Goal: Information Seeking & Learning: Learn about a topic

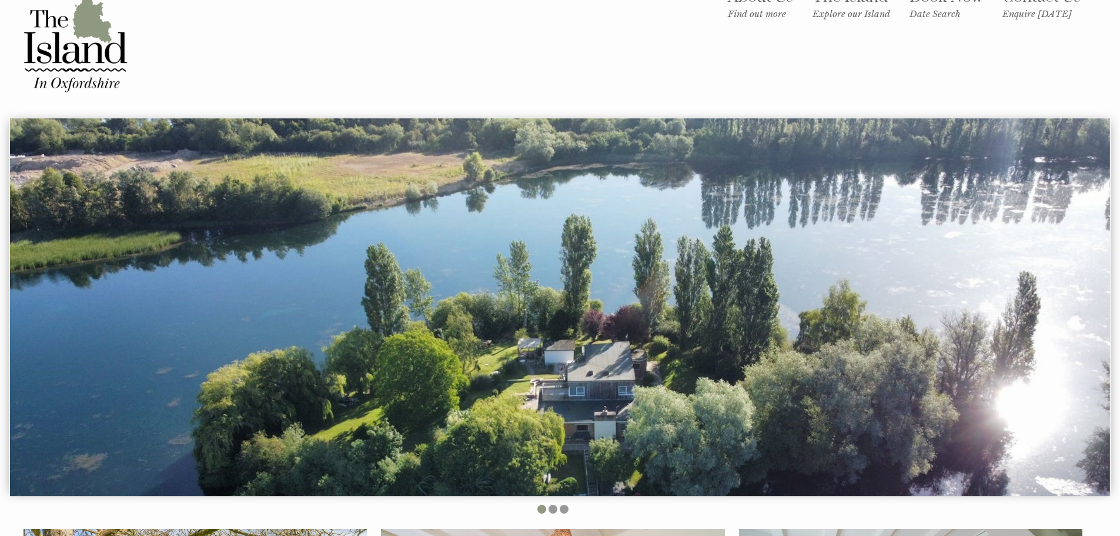
scroll to position [59, 0]
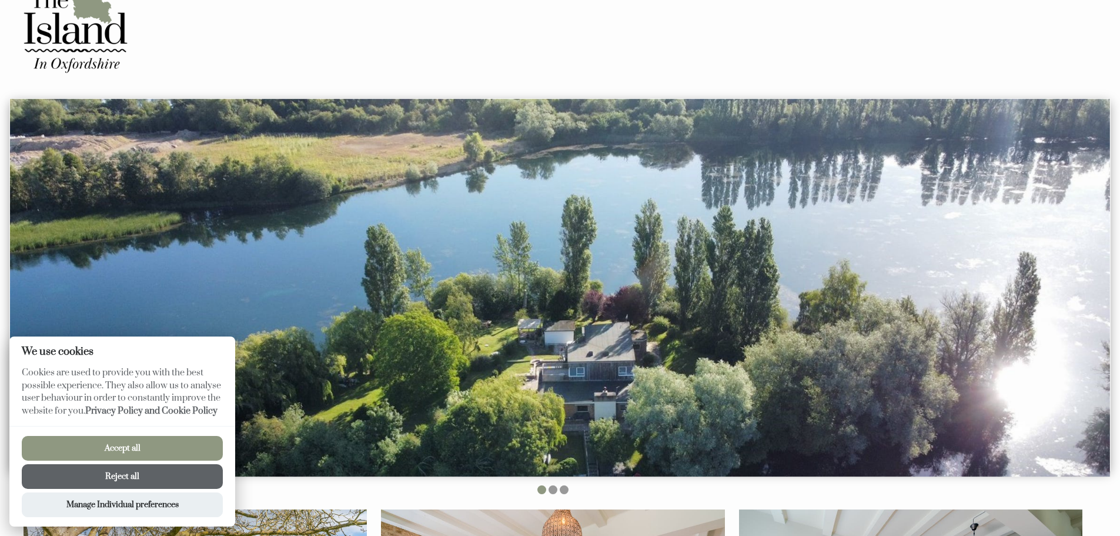
click at [115, 444] on button "Accept all" at bounding box center [122, 448] width 201 height 25
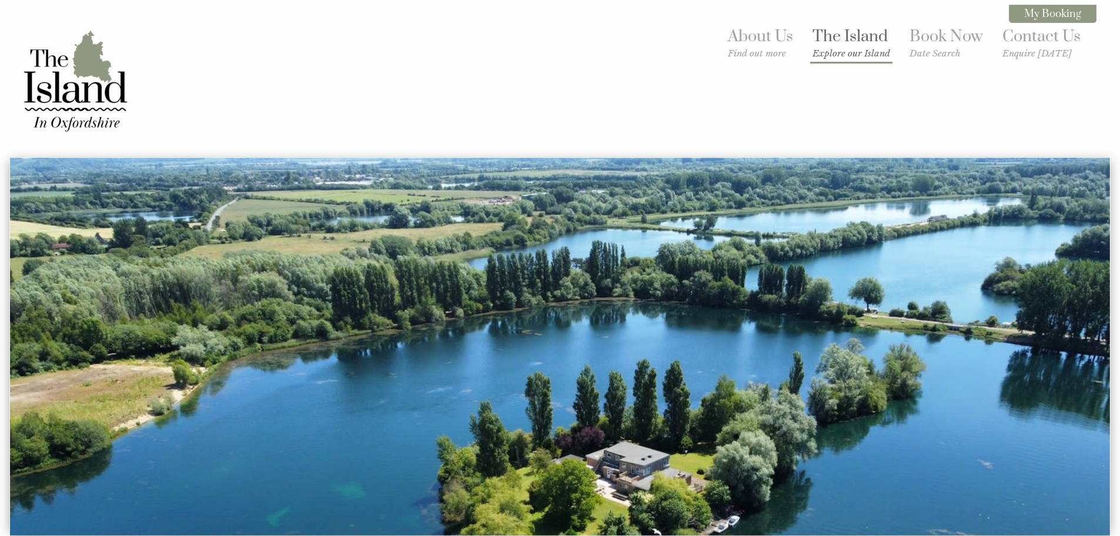
click at [826, 45] on link "The Island Explore our Island" at bounding box center [852, 42] width 78 height 32
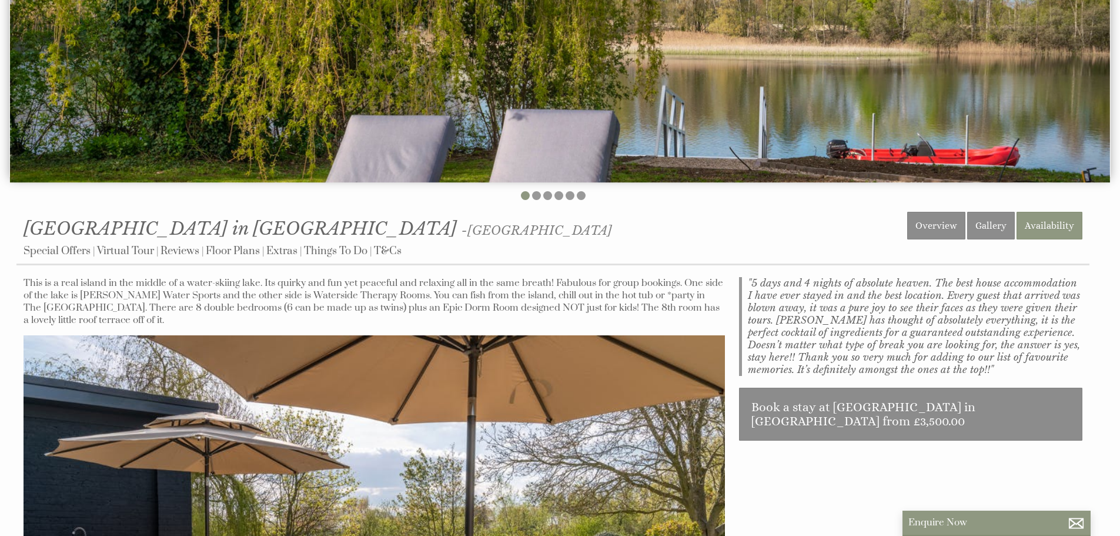
scroll to position [118, 0]
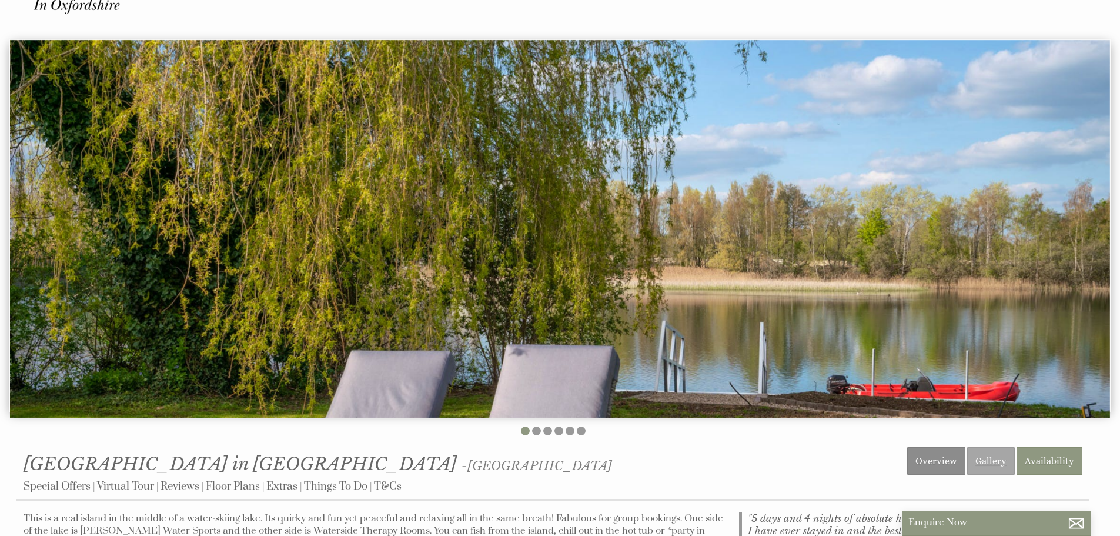
click at [995, 457] on link "Gallery" at bounding box center [991, 461] width 48 height 28
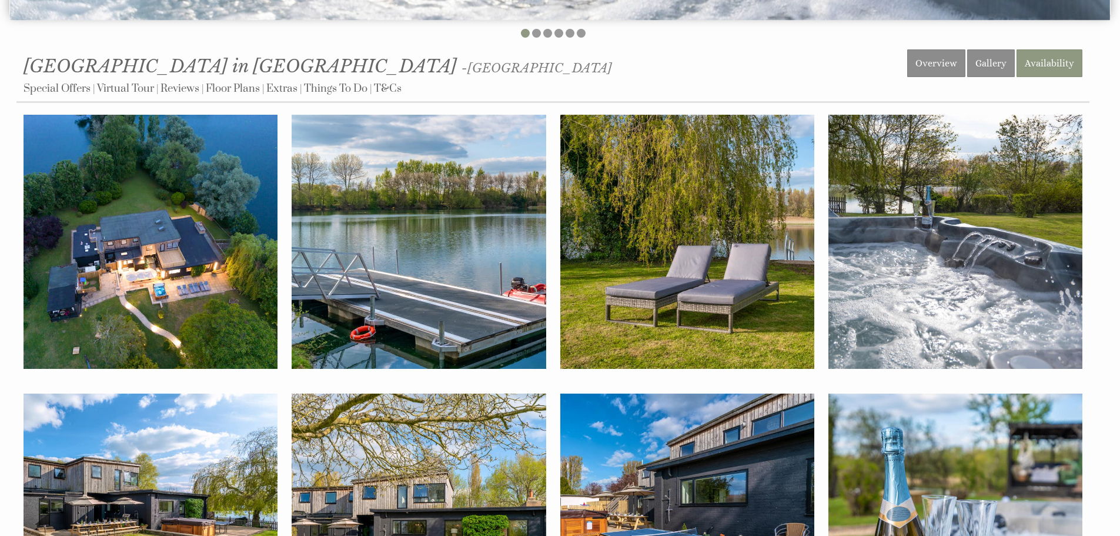
scroll to position [529, 0]
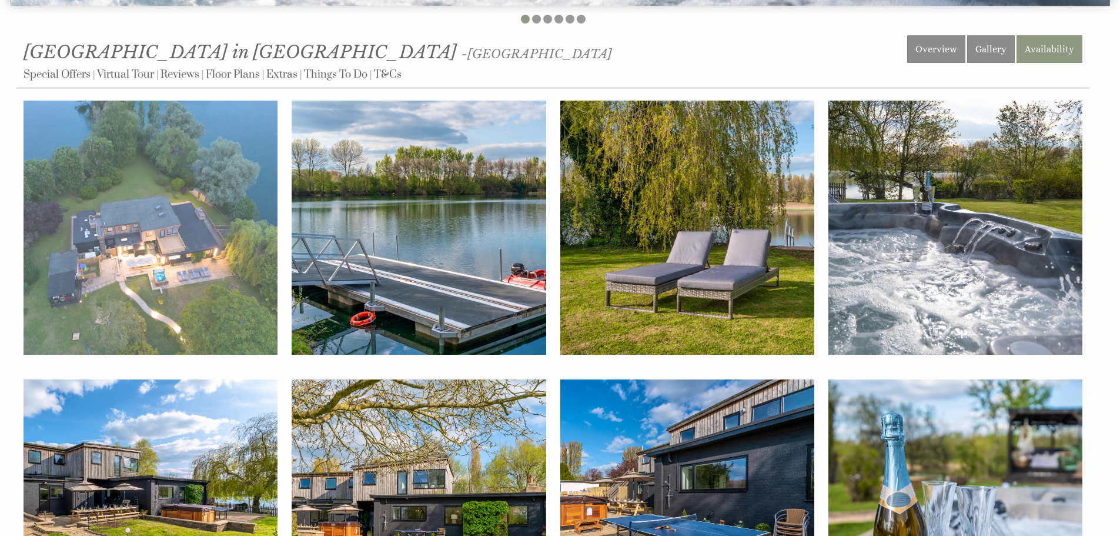
click at [153, 235] on img at bounding box center [151, 228] width 254 height 254
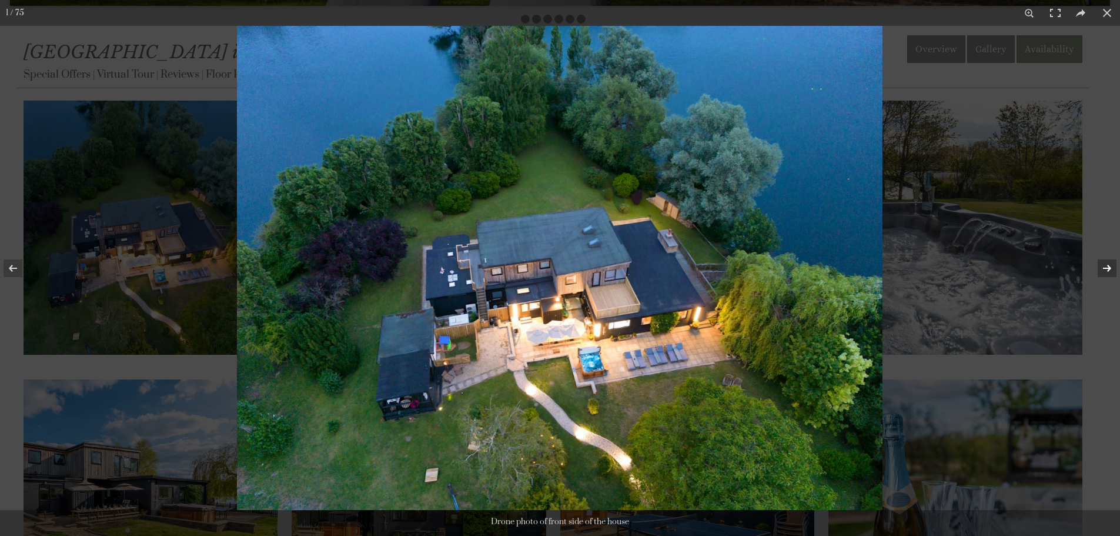
click at [1102, 269] on button at bounding box center [1099, 268] width 41 height 59
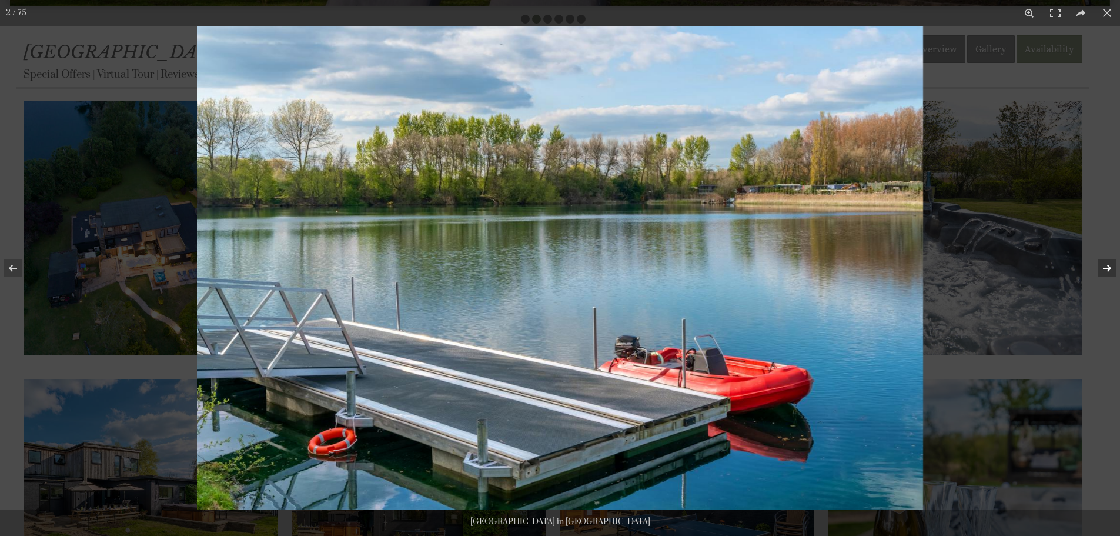
click at [1103, 269] on button at bounding box center [1099, 268] width 41 height 59
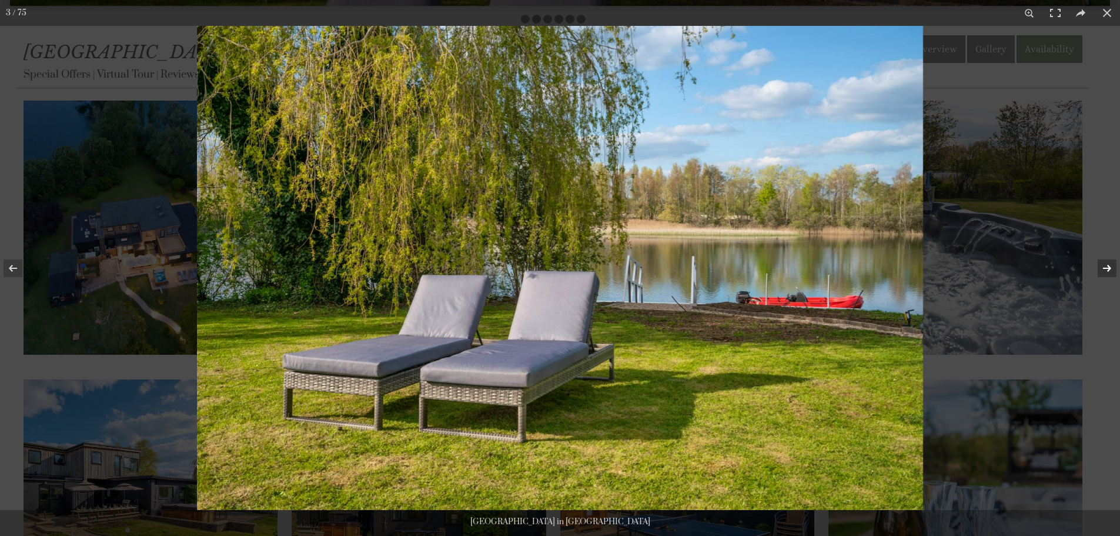
click at [1103, 269] on button at bounding box center [1099, 268] width 41 height 59
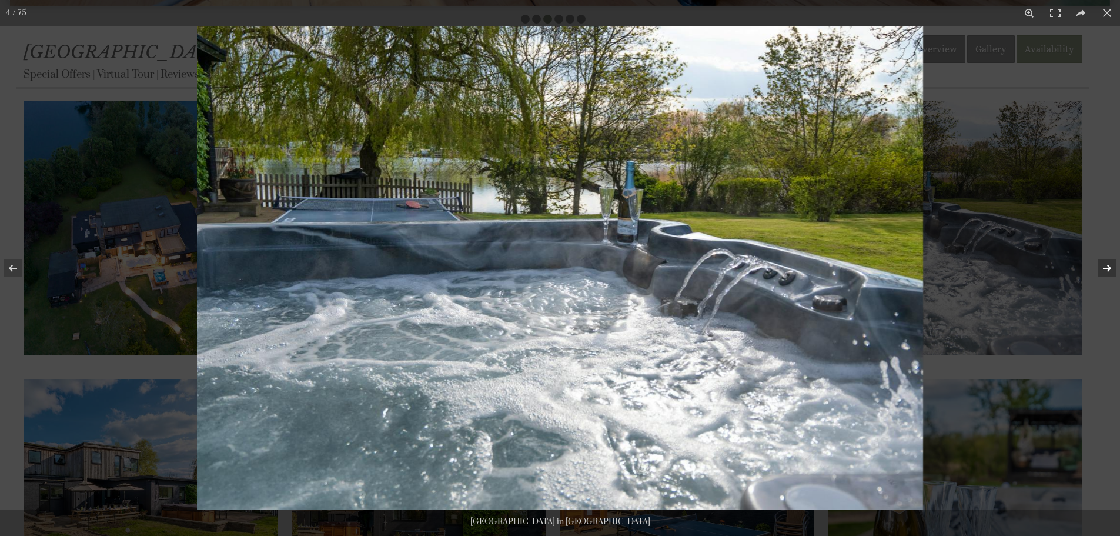
click at [1102, 270] on button at bounding box center [1099, 268] width 41 height 59
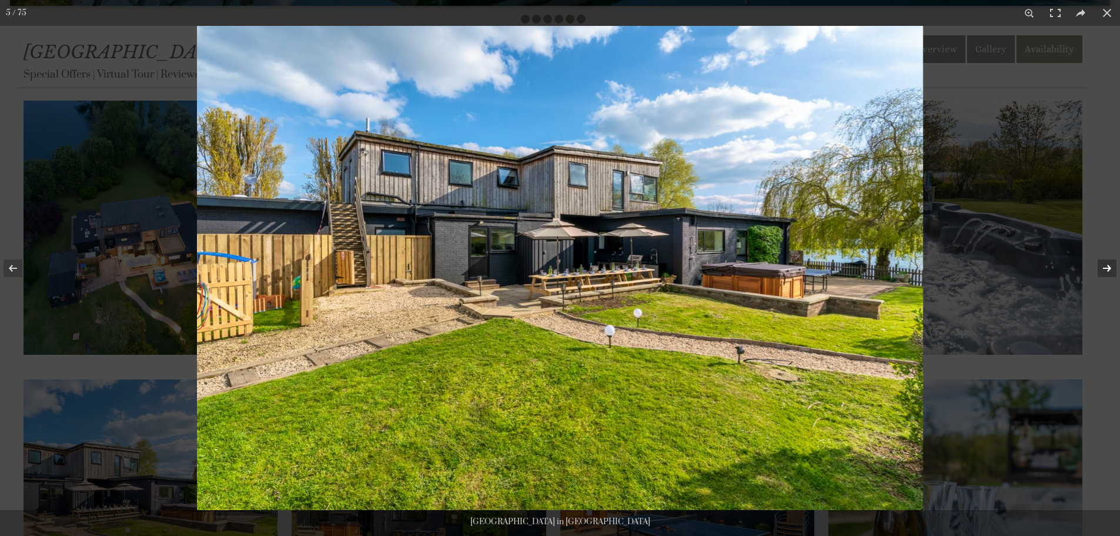
click at [1103, 267] on button at bounding box center [1099, 268] width 41 height 59
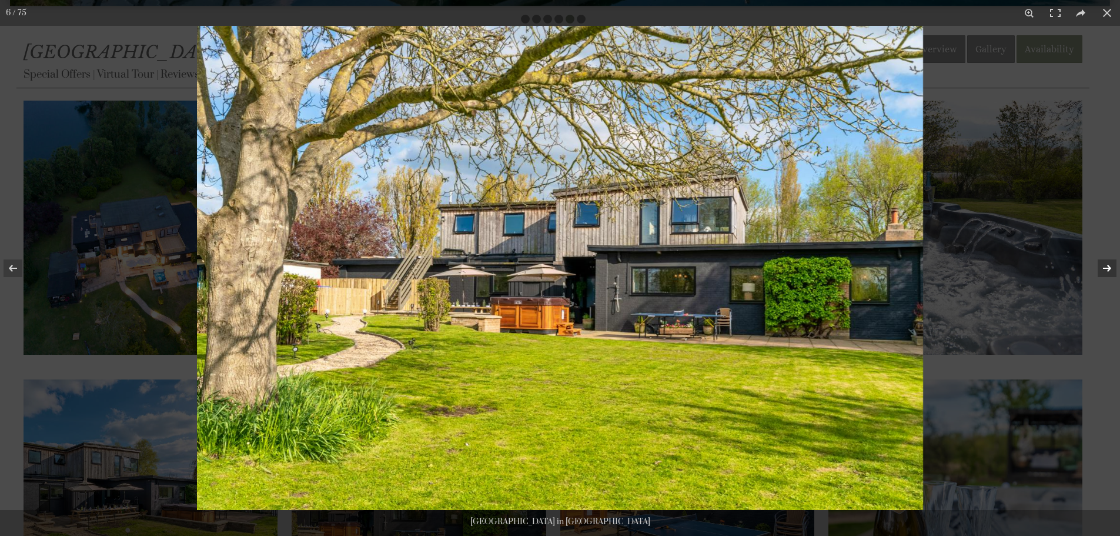
click at [1103, 267] on button at bounding box center [1099, 268] width 41 height 59
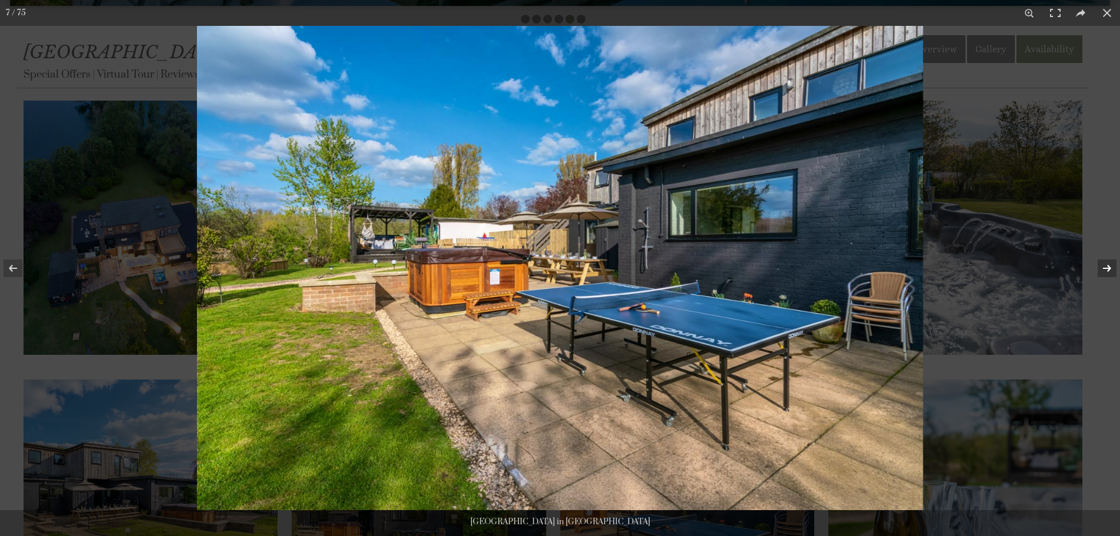
click at [1103, 267] on button at bounding box center [1099, 268] width 41 height 59
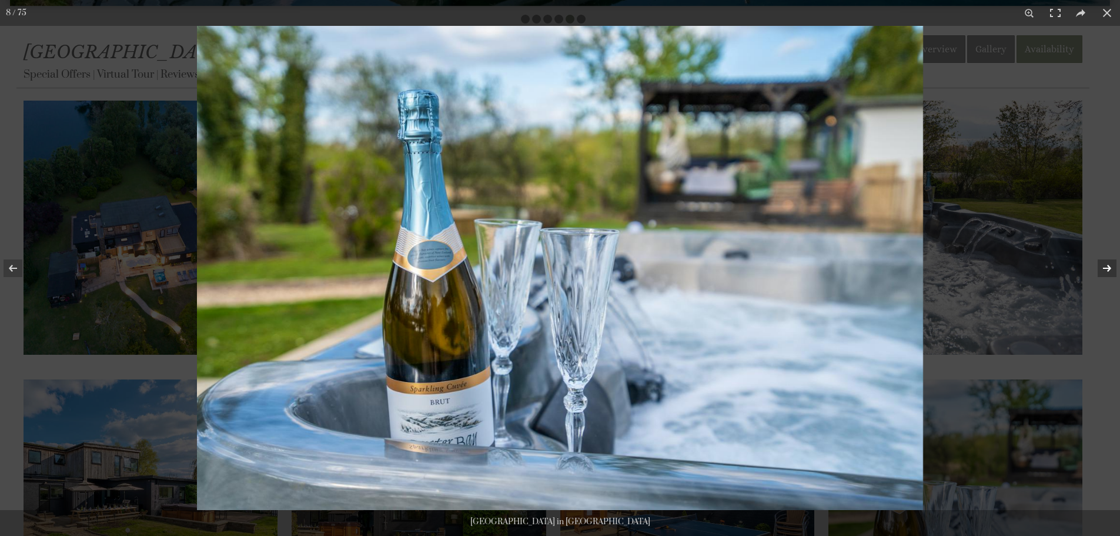
click at [1103, 267] on button at bounding box center [1099, 268] width 41 height 59
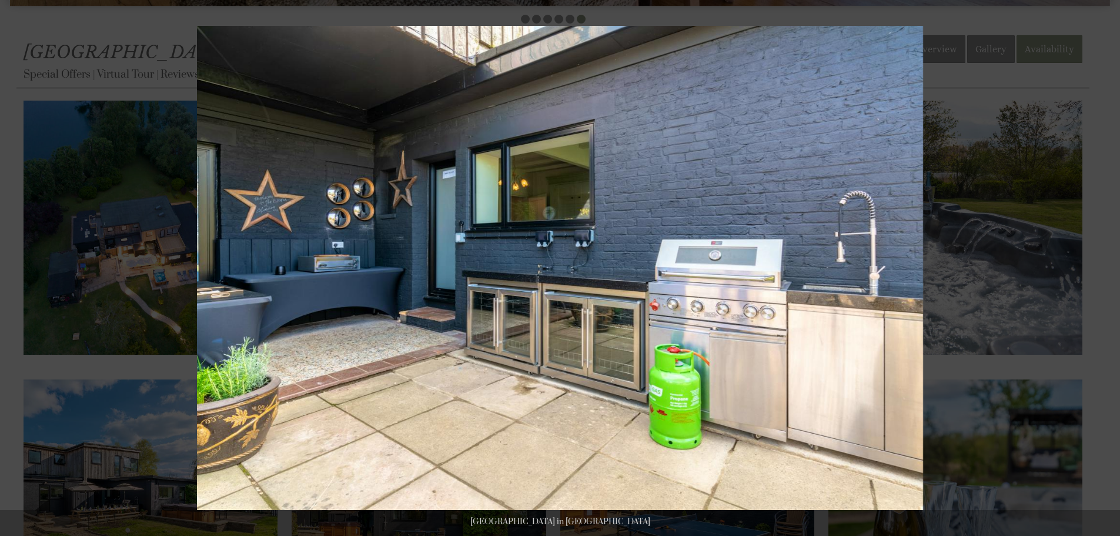
click at [1103, 267] on button at bounding box center [1099, 268] width 41 height 59
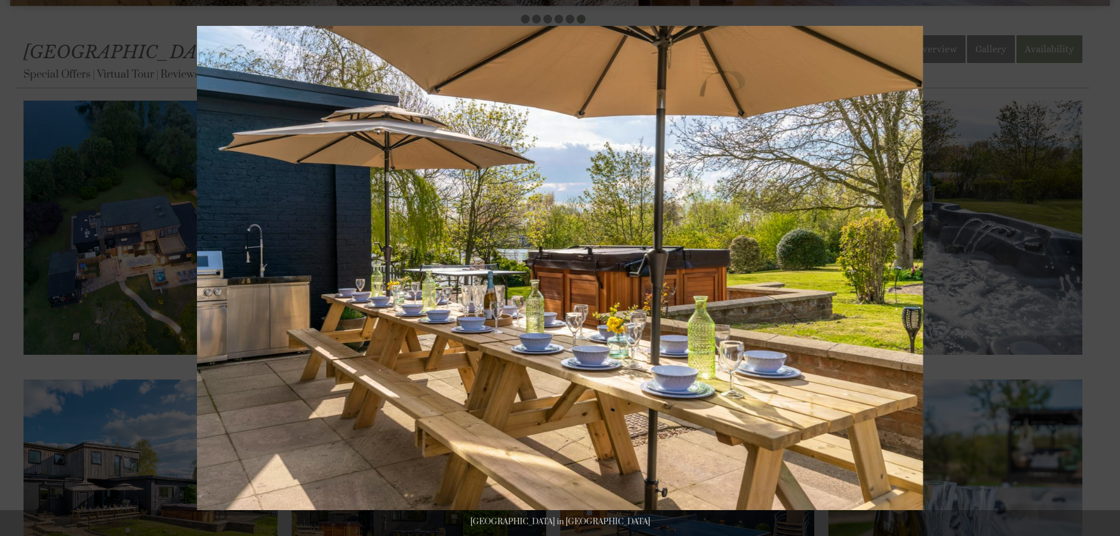
click at [1103, 267] on button at bounding box center [1099, 268] width 41 height 59
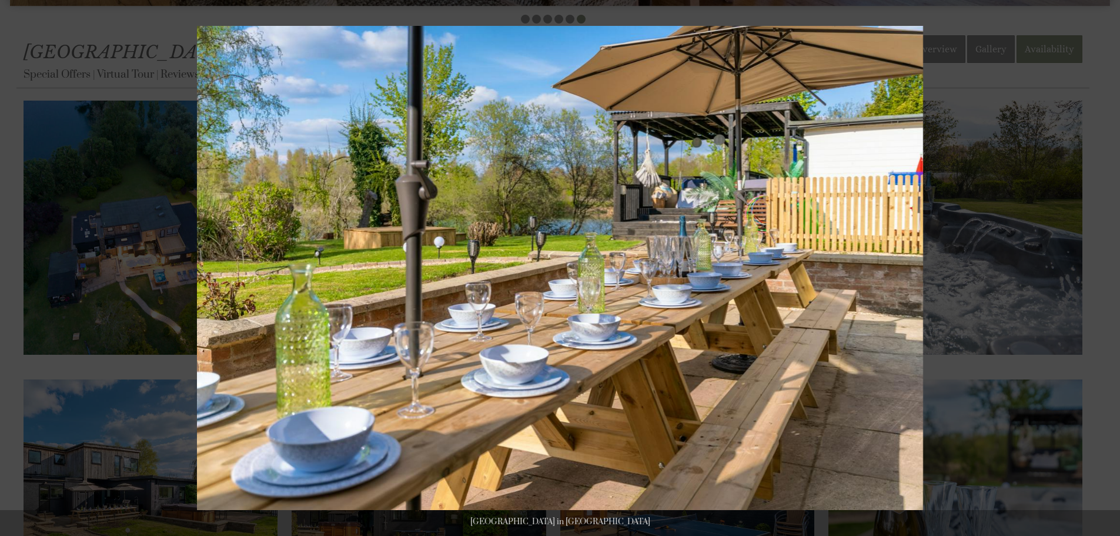
click at [1103, 267] on button at bounding box center [1099, 268] width 41 height 59
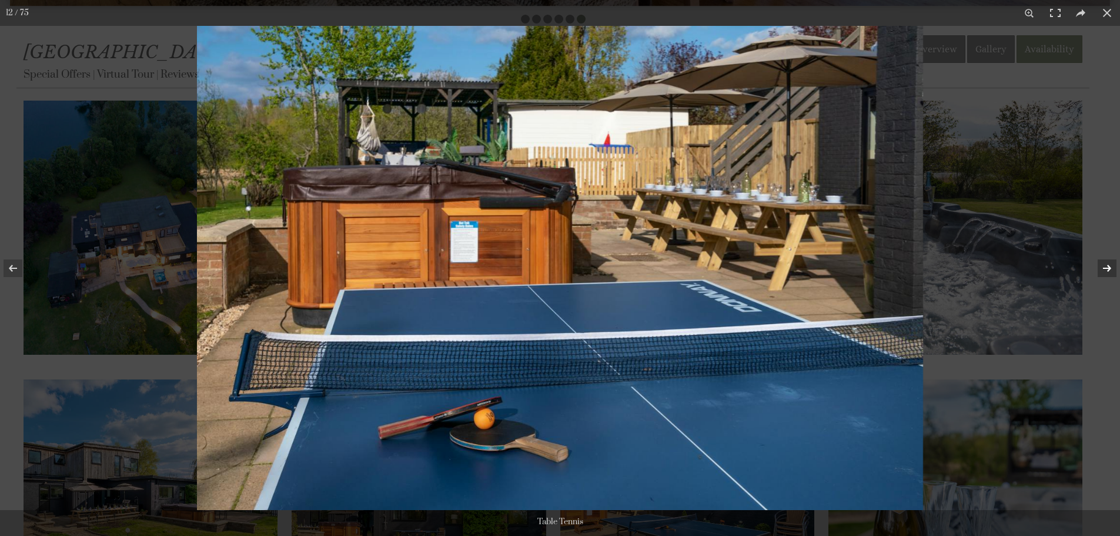
click at [1104, 266] on button at bounding box center [1099, 268] width 41 height 59
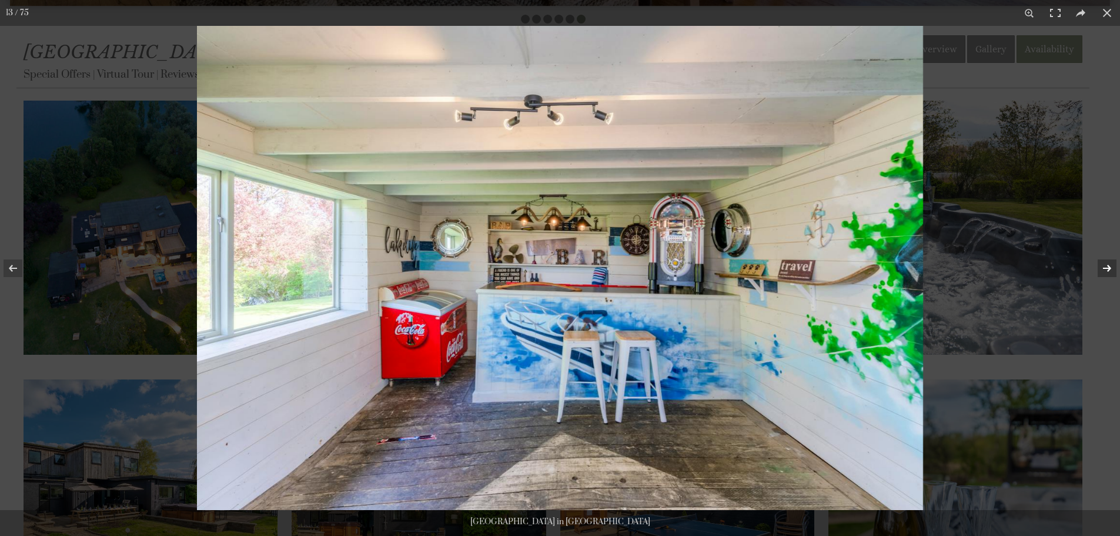
click at [1104, 266] on button at bounding box center [1099, 268] width 41 height 59
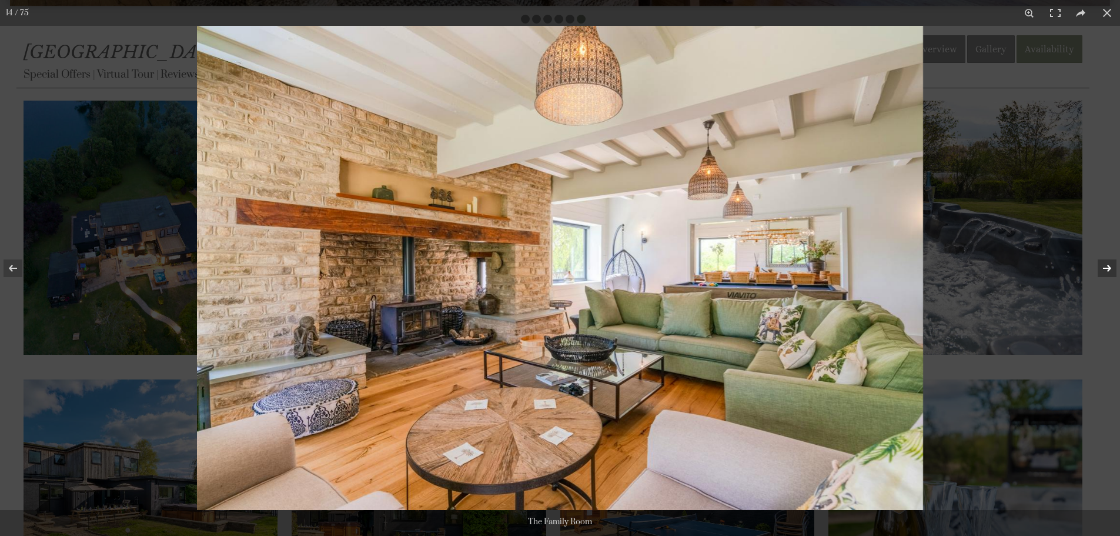
click at [1104, 266] on button at bounding box center [1099, 268] width 41 height 59
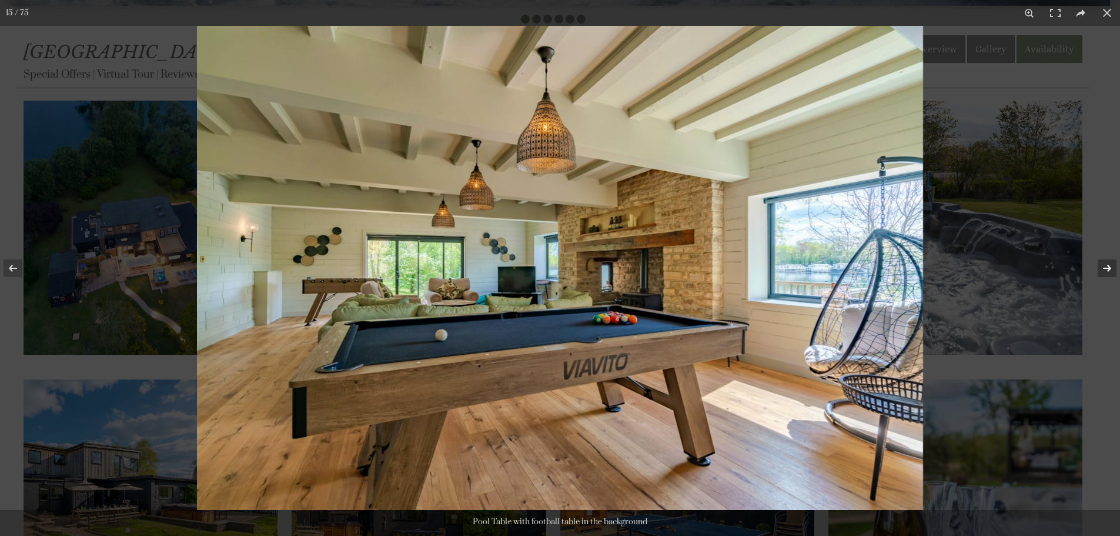
click at [1104, 266] on button at bounding box center [1099, 268] width 41 height 59
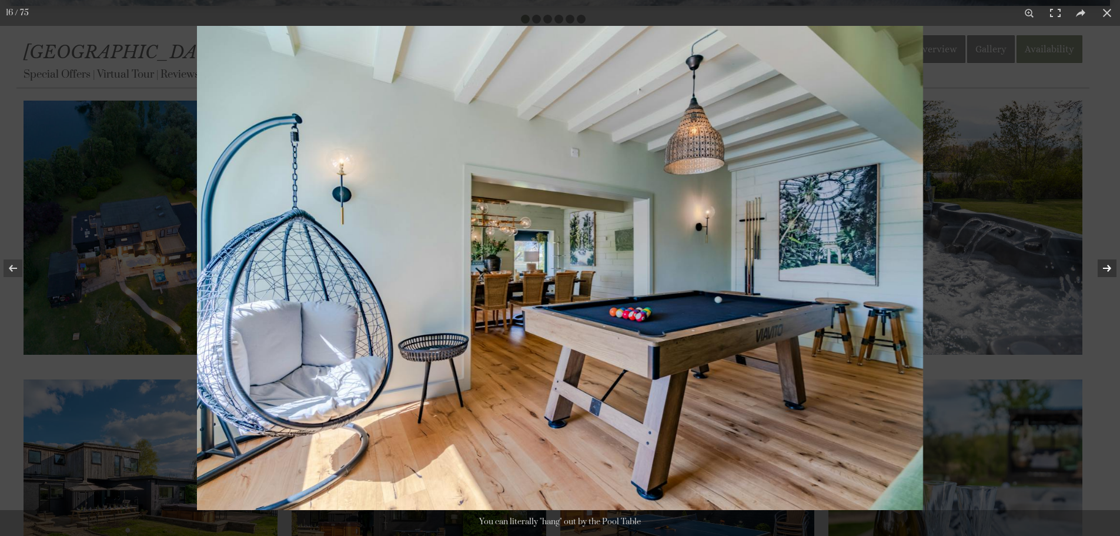
click at [1104, 266] on button at bounding box center [1099, 268] width 41 height 59
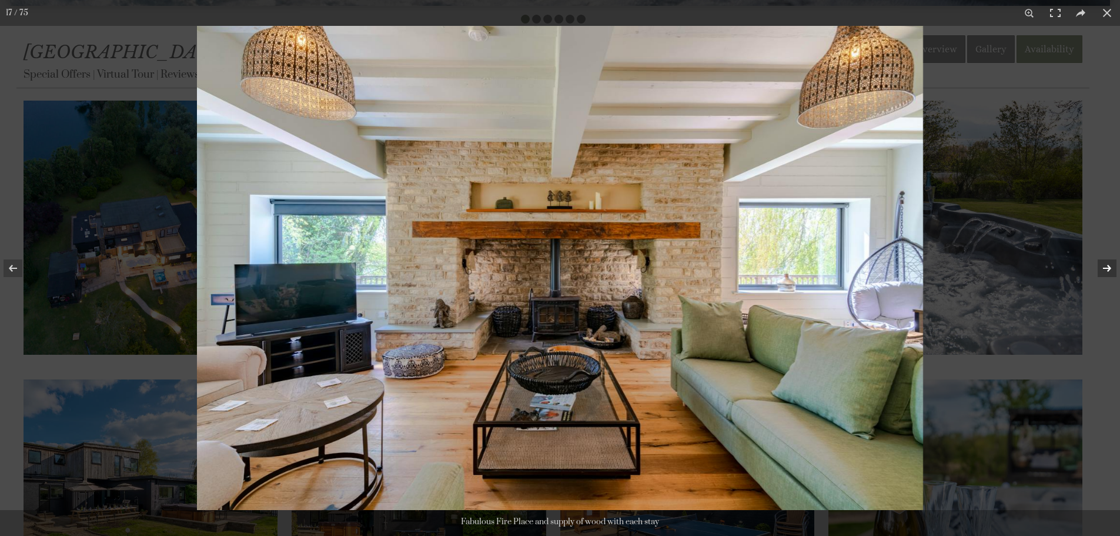
click at [1104, 266] on button at bounding box center [1099, 268] width 41 height 59
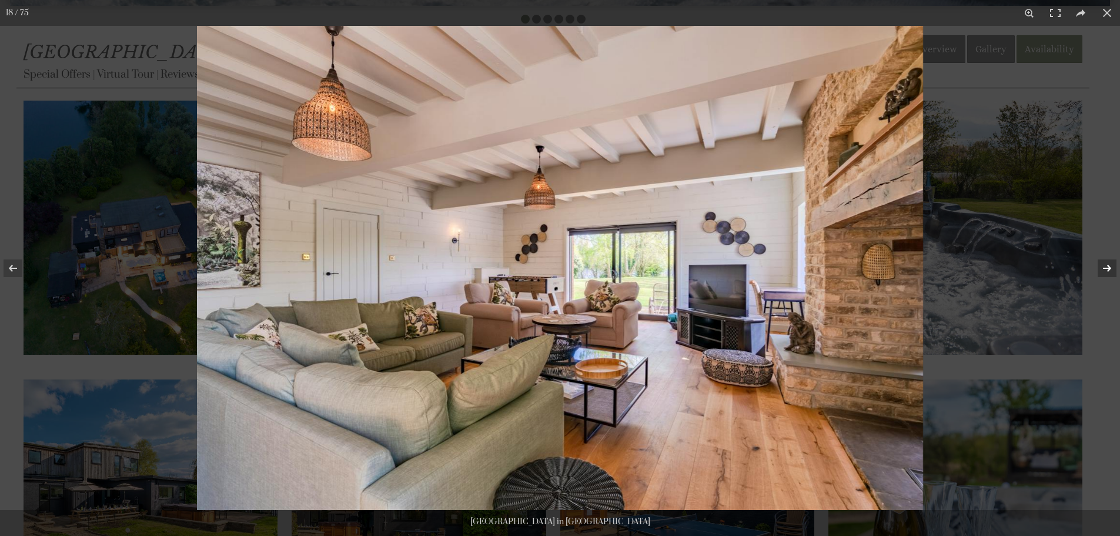
click at [1104, 266] on button at bounding box center [1099, 268] width 41 height 59
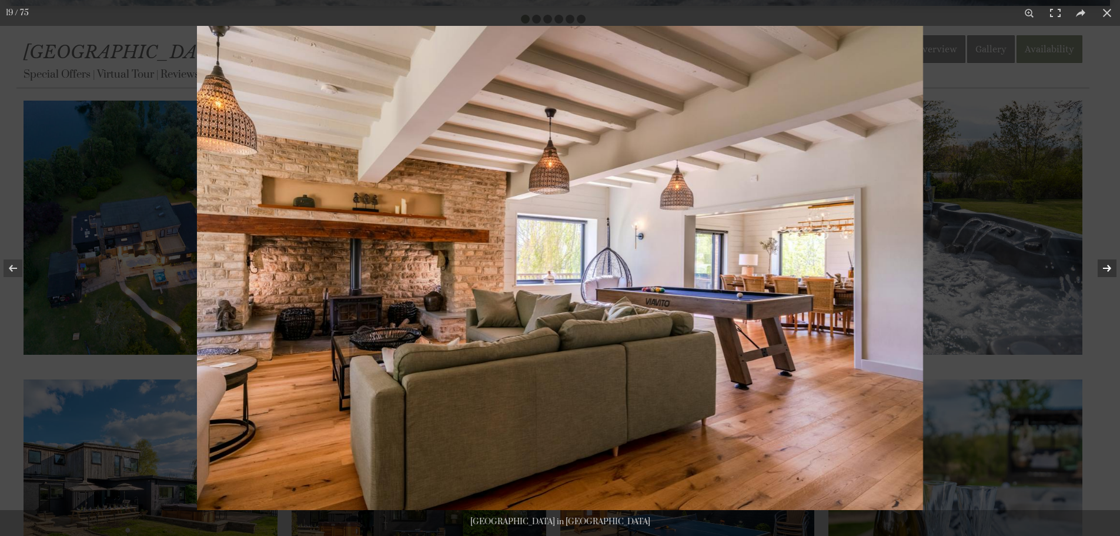
click at [1104, 266] on button at bounding box center [1099, 268] width 41 height 59
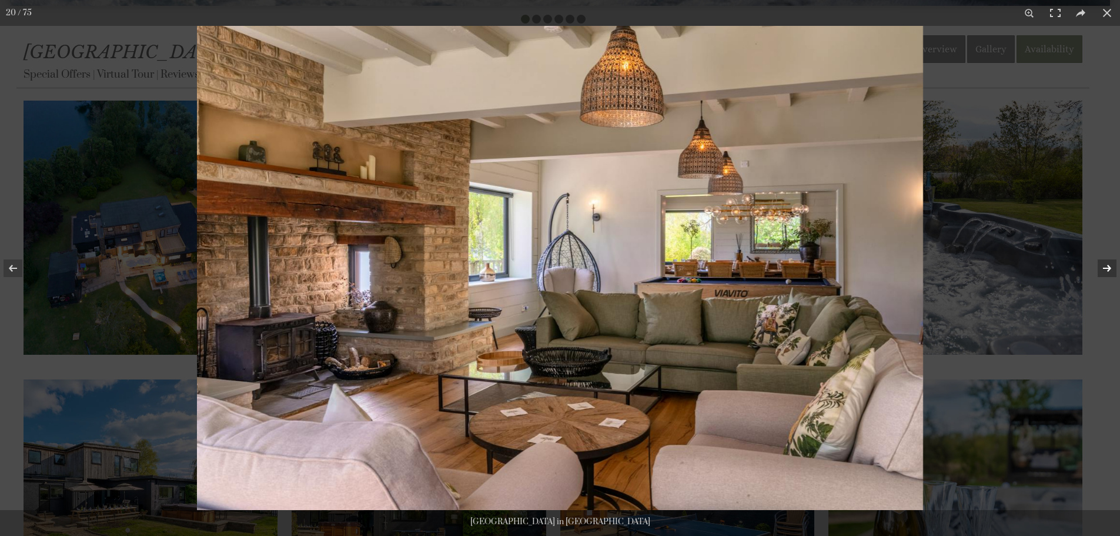
click at [1104, 266] on button at bounding box center [1099, 268] width 41 height 59
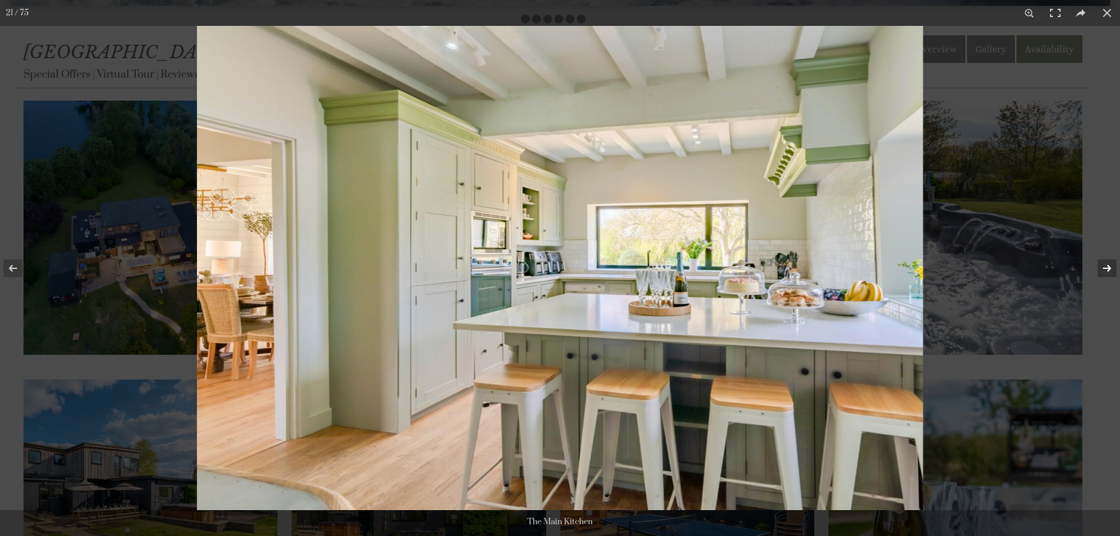
click at [1104, 266] on button at bounding box center [1099, 268] width 41 height 59
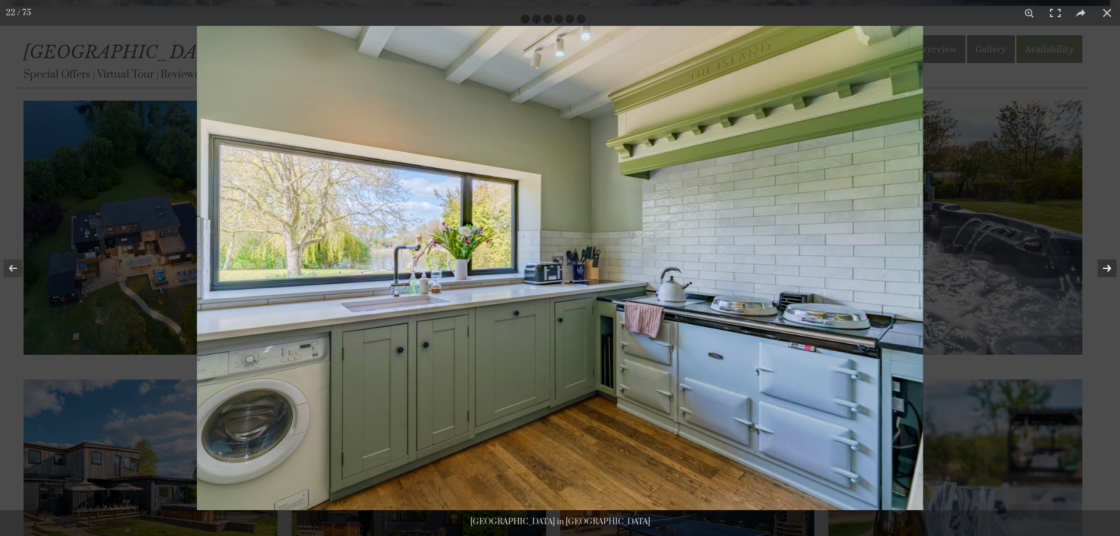
click at [1104, 266] on button at bounding box center [1099, 268] width 41 height 59
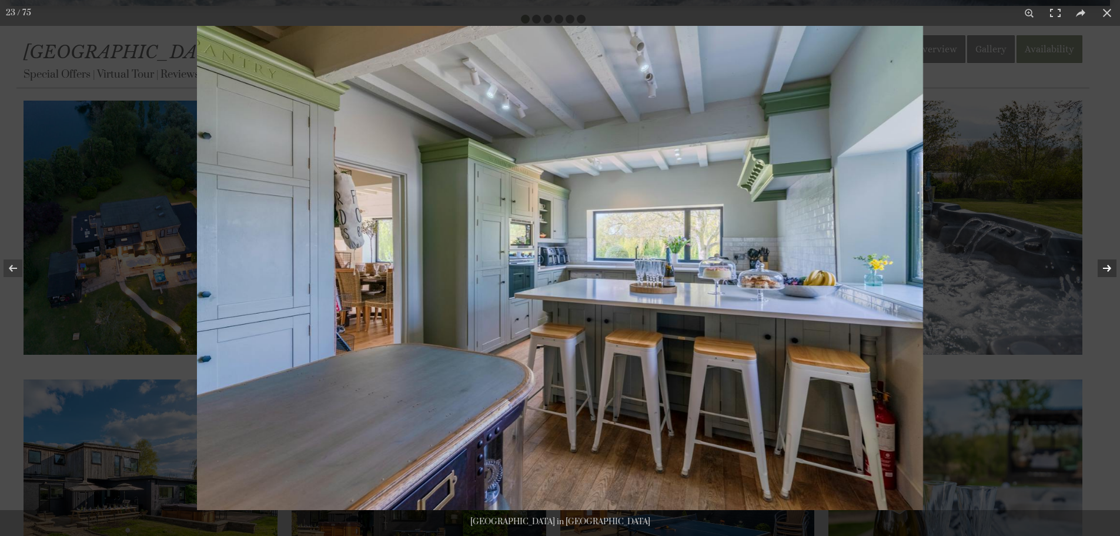
click at [1104, 266] on button at bounding box center [1099, 268] width 41 height 59
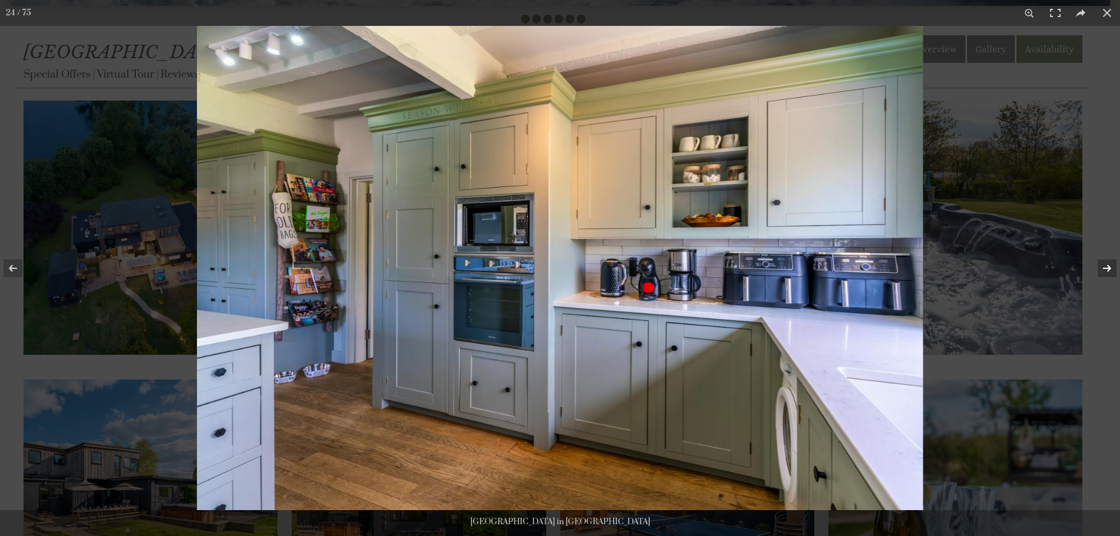
click at [1104, 266] on button at bounding box center [1099, 268] width 41 height 59
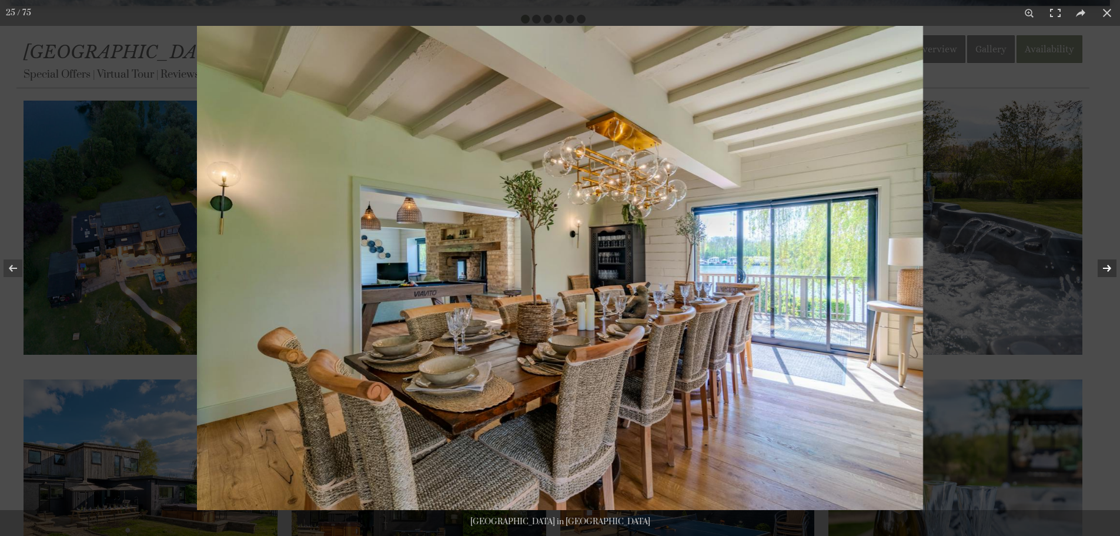
click at [1104, 266] on button at bounding box center [1099, 268] width 41 height 59
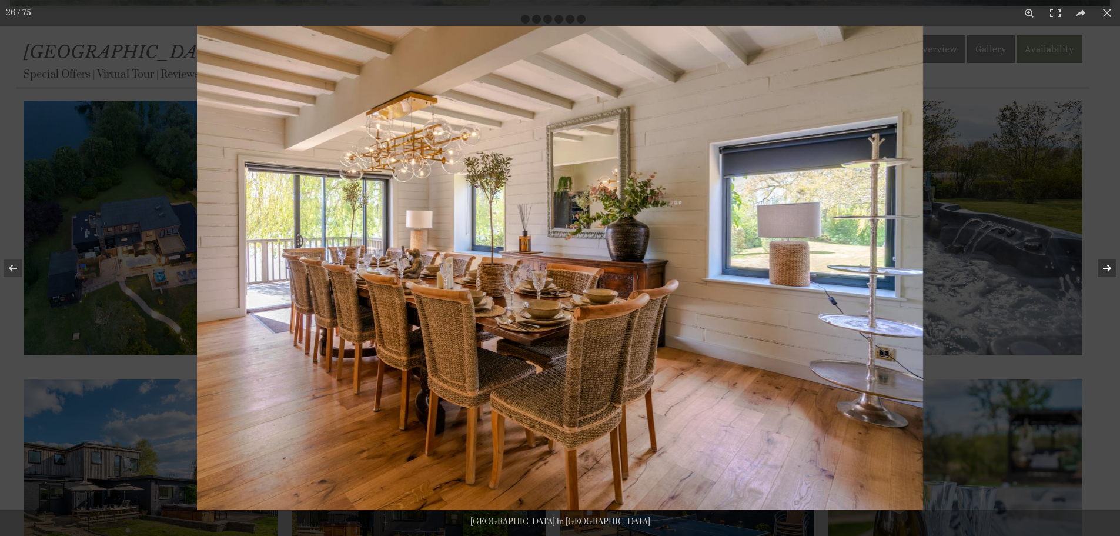
click at [1104, 266] on button at bounding box center [1099, 268] width 41 height 59
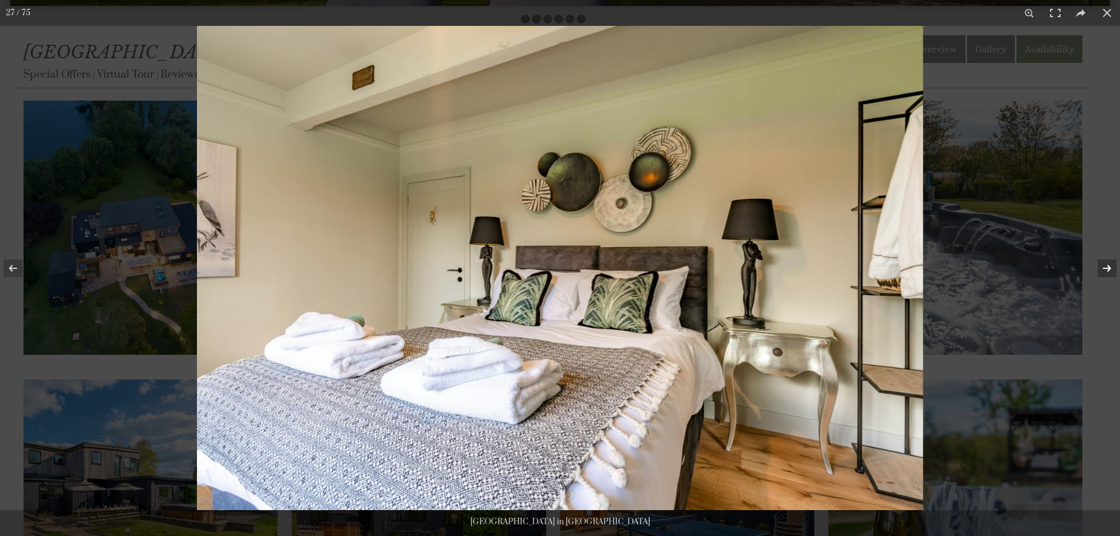
click at [1100, 270] on button at bounding box center [1099, 268] width 41 height 59
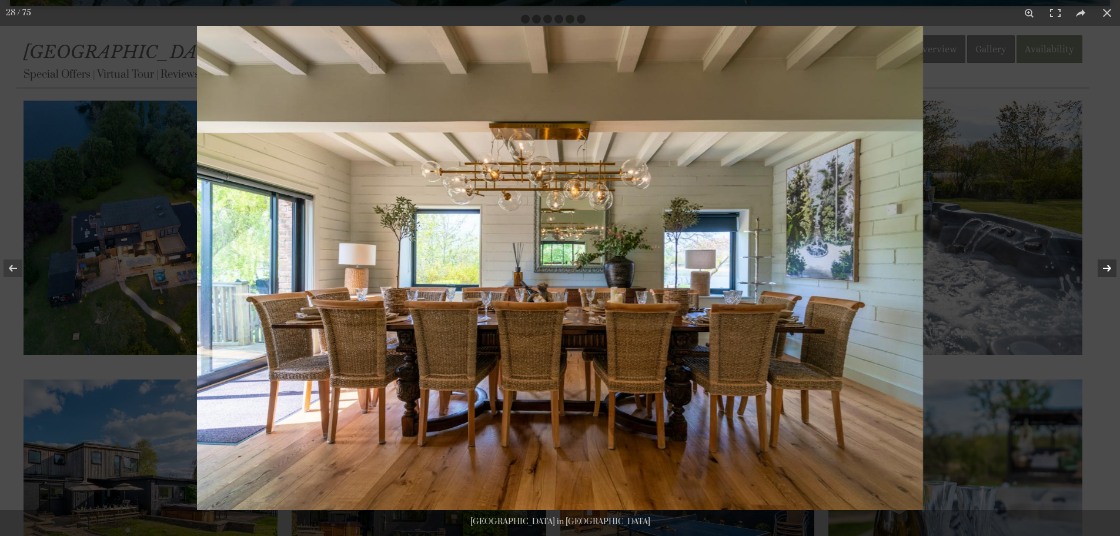
click at [1108, 267] on button at bounding box center [1099, 268] width 41 height 59
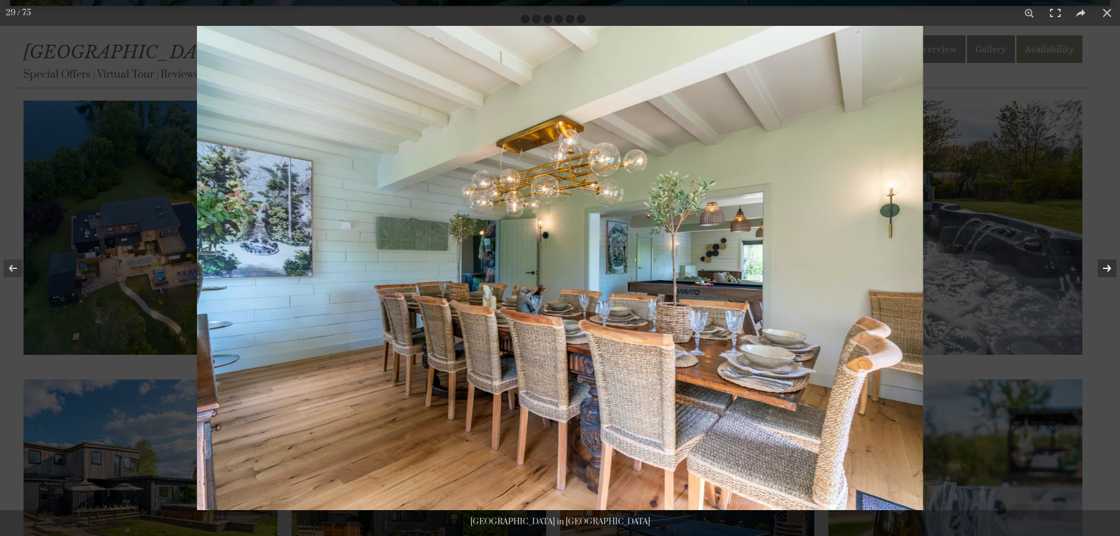
click at [1105, 269] on button at bounding box center [1099, 268] width 41 height 59
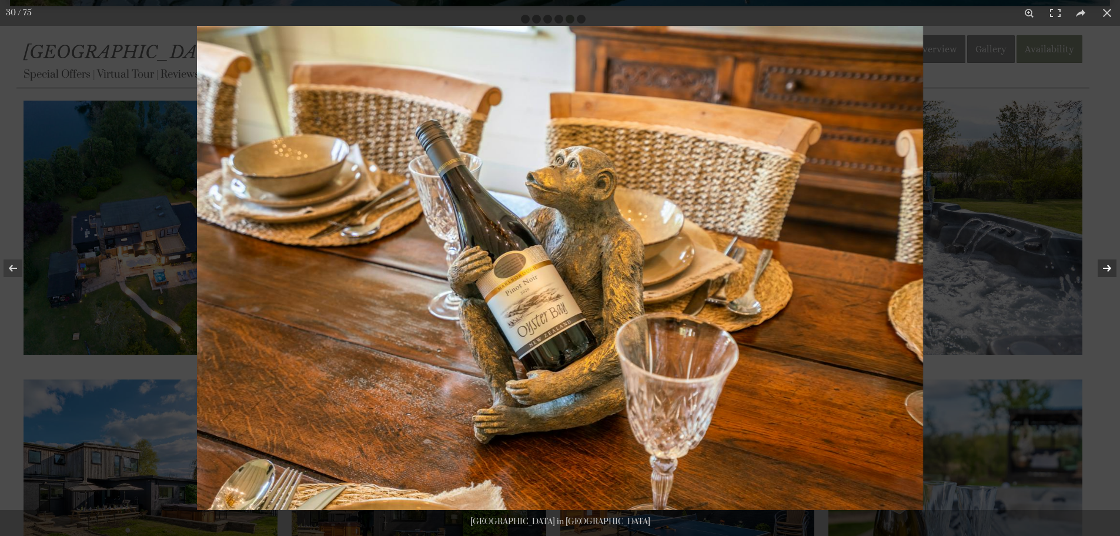
click at [1105, 269] on button at bounding box center [1099, 268] width 41 height 59
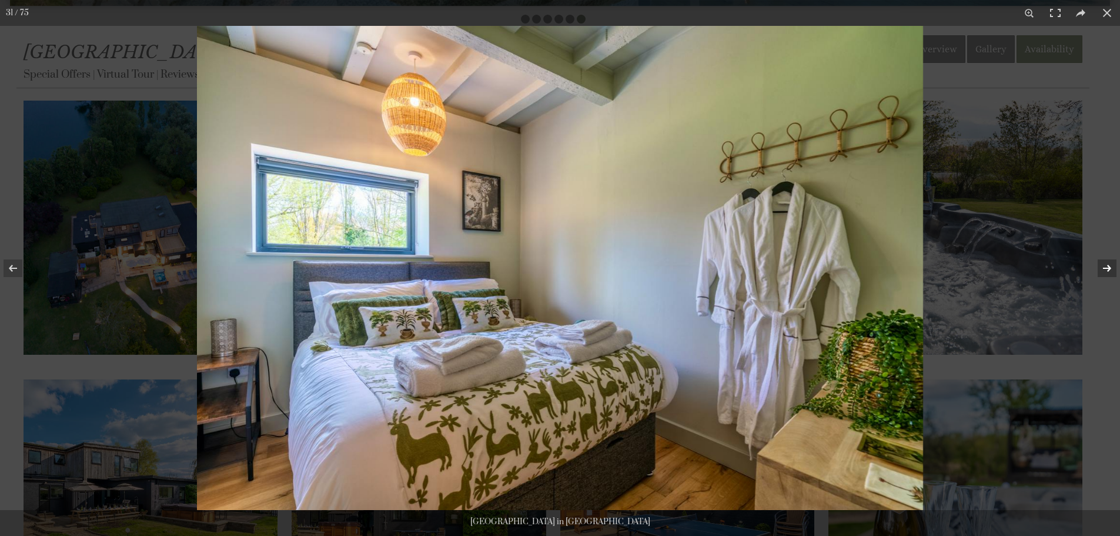
click at [1105, 269] on button at bounding box center [1099, 268] width 41 height 59
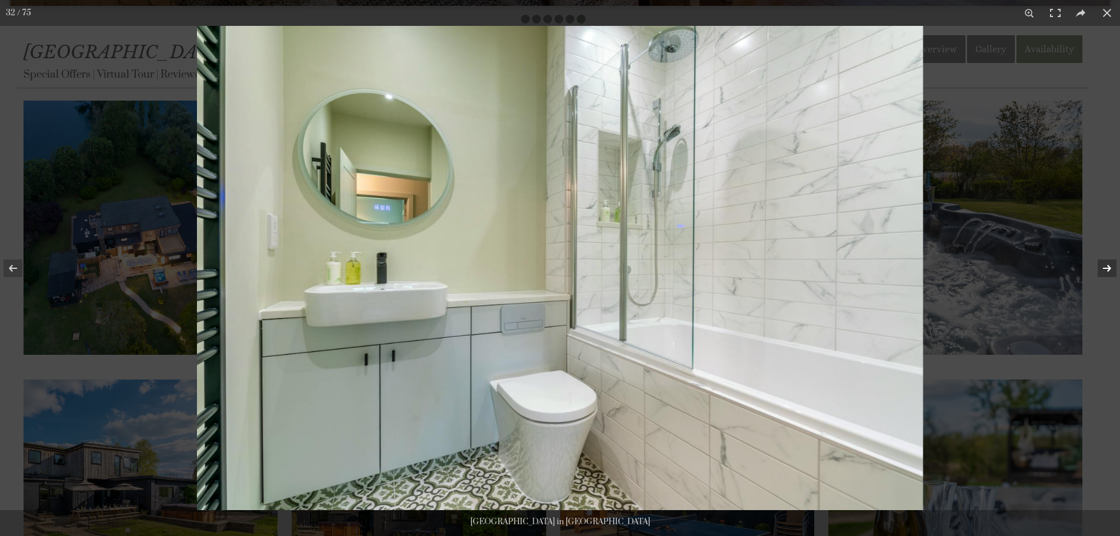
click at [1105, 269] on button at bounding box center [1099, 268] width 41 height 59
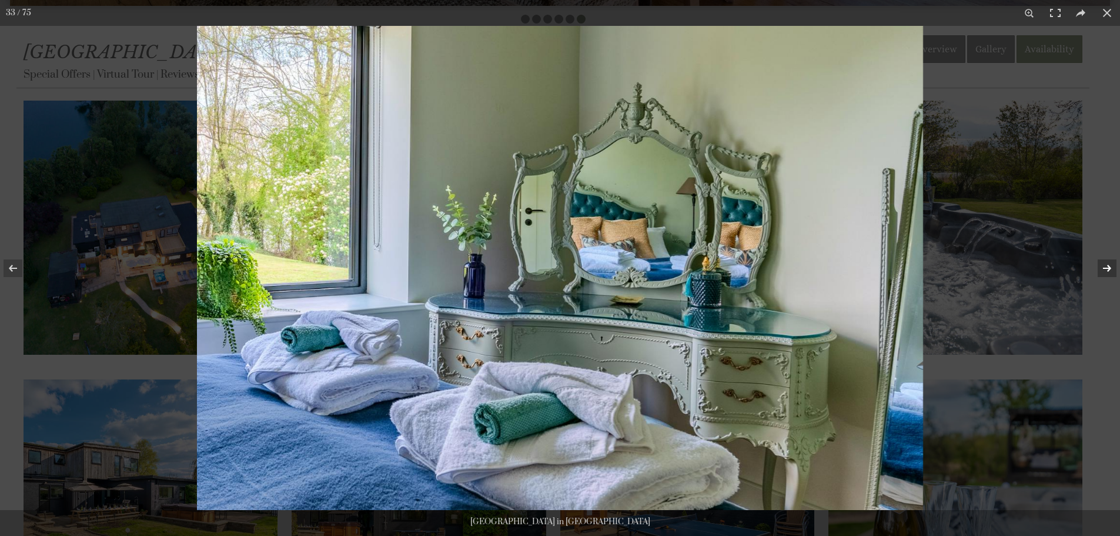
click at [1105, 269] on button at bounding box center [1099, 268] width 41 height 59
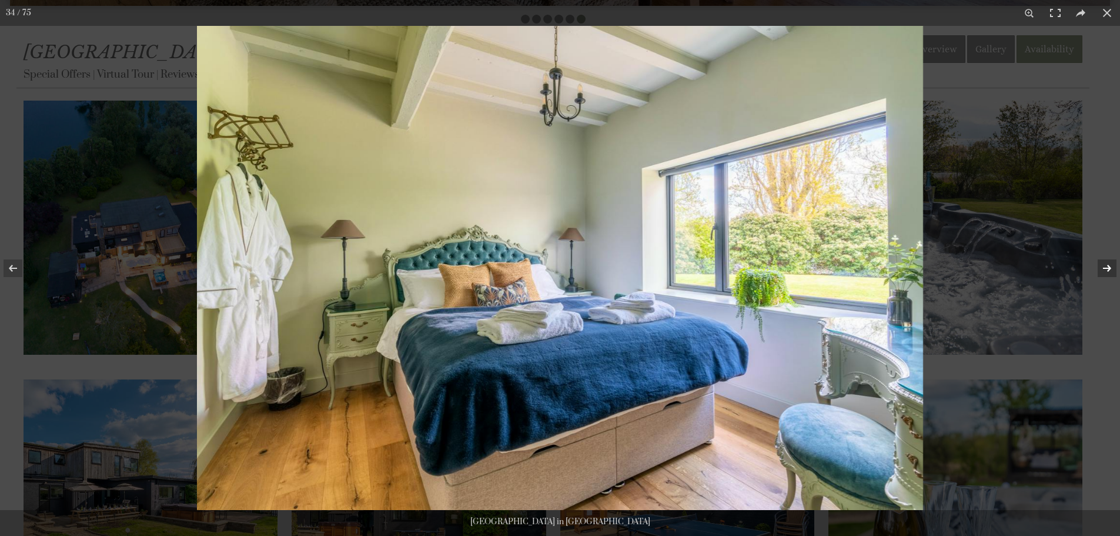
click at [1105, 269] on button at bounding box center [1099, 268] width 41 height 59
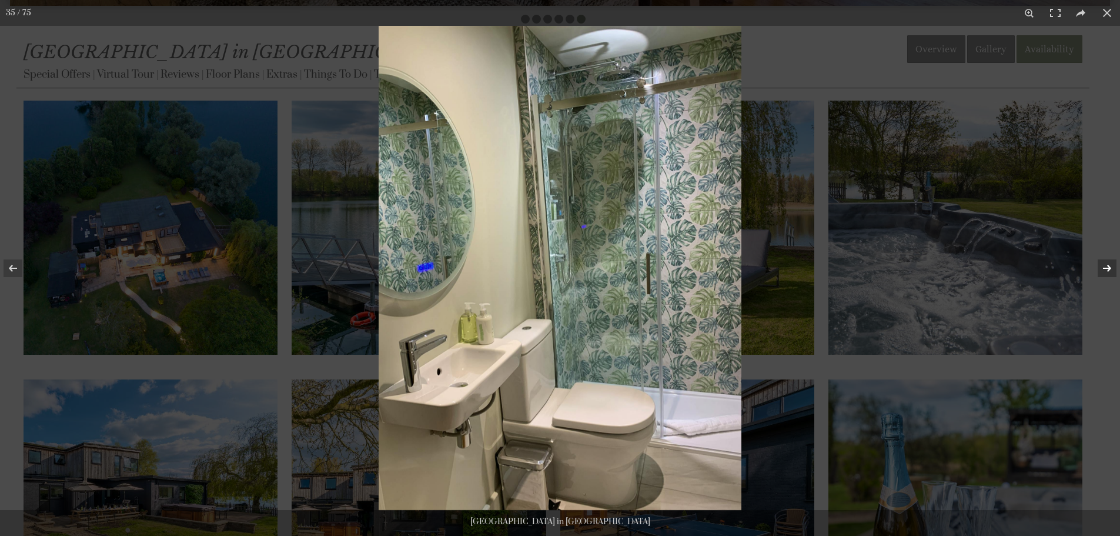
click at [1105, 269] on button at bounding box center [1099, 268] width 41 height 59
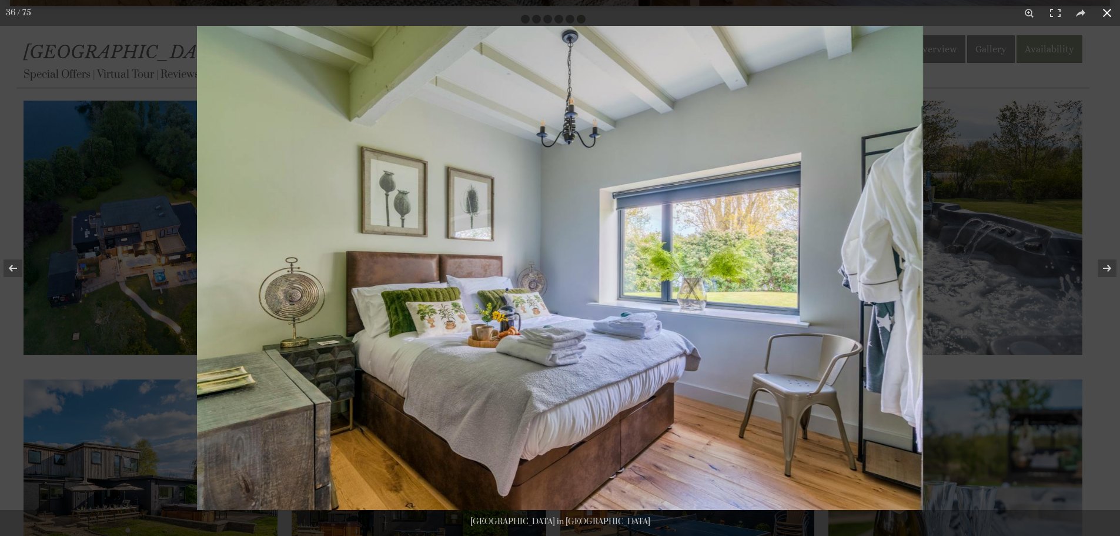
click at [1114, 16] on button at bounding box center [1107, 13] width 26 height 26
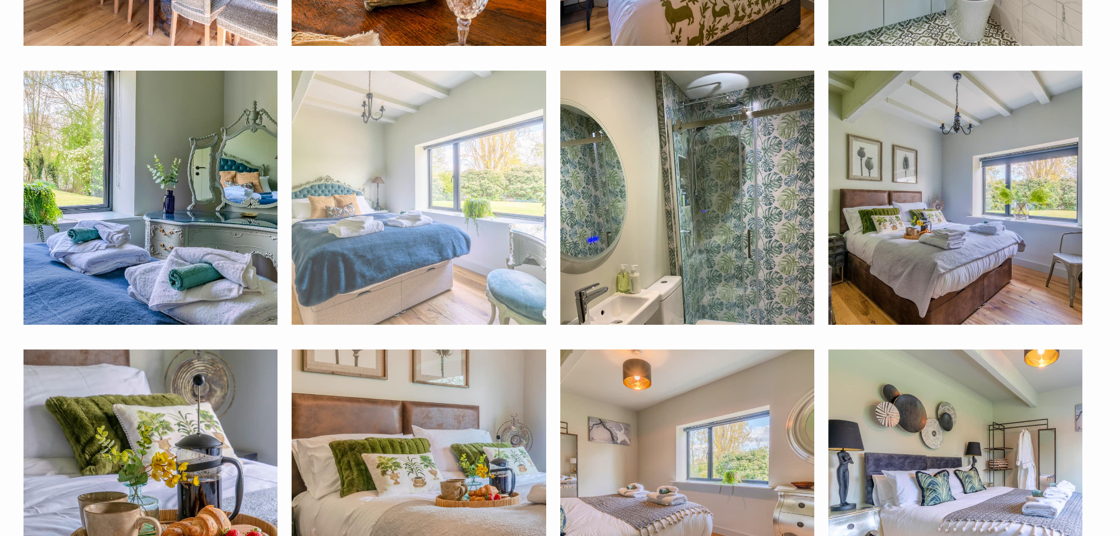
scroll to position [2822, 0]
